Goal: Task Accomplishment & Management: Manage account settings

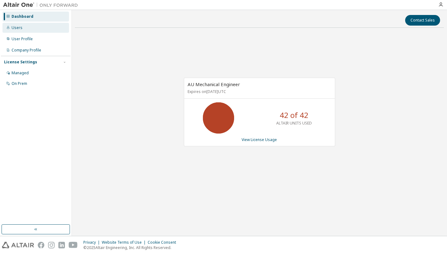
click at [25, 28] on div "Users" at bounding box center [35, 28] width 66 height 10
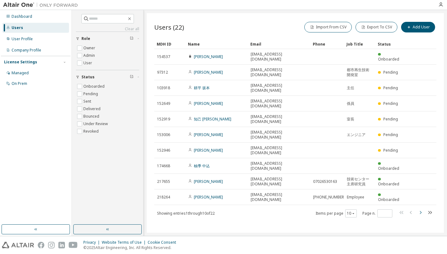
click at [422, 209] on icon "button" at bounding box center [419, 212] width 7 height 7
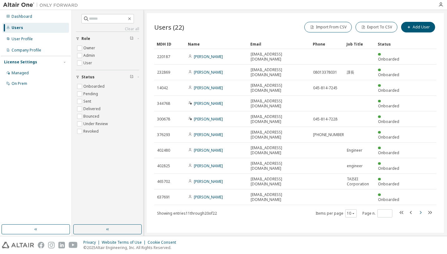
click at [422, 209] on button "button" at bounding box center [419, 213] width 7 height 9
type input "*"
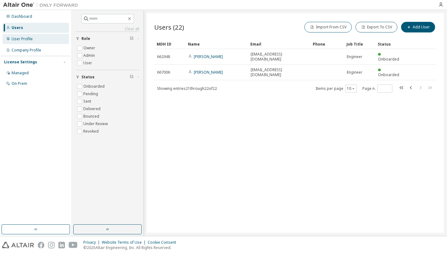
click at [14, 42] on div "User Profile" at bounding box center [35, 39] width 66 height 10
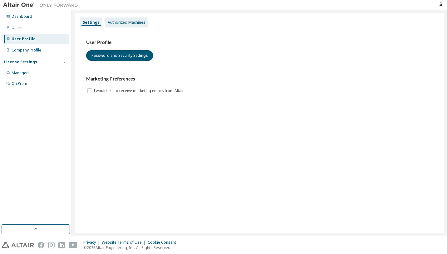
click at [118, 22] on div "Authorized Machines" at bounding box center [127, 22] width 38 height 5
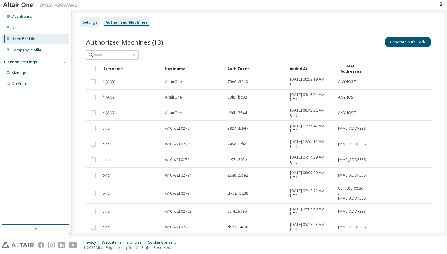
click at [86, 25] on div "Settings" at bounding box center [90, 22] width 15 height 5
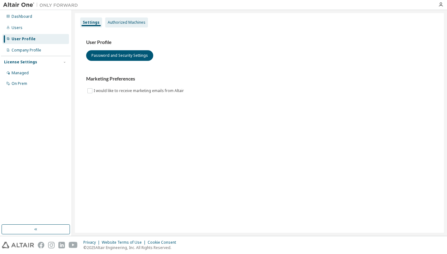
click at [118, 23] on div "Authorized Machines" at bounding box center [127, 22] width 38 height 5
